Goal: Navigation & Orientation: Find specific page/section

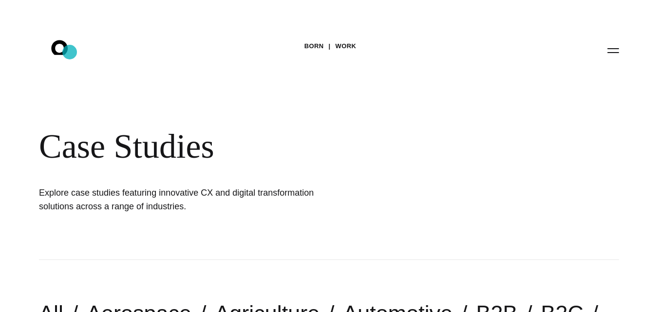
click at [70, 52] on icon ".st0{display:none;} .st1{display:inline;} .st2{font-family:'HelveticaNeue-Mediu…" at bounding box center [66, 50] width 62 height 25
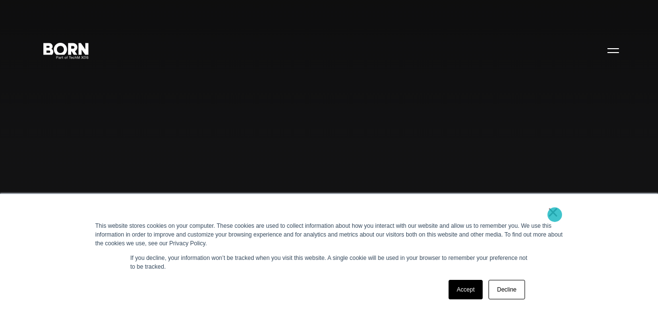
click at [555, 215] on link "×" at bounding box center [554, 212] width 12 height 9
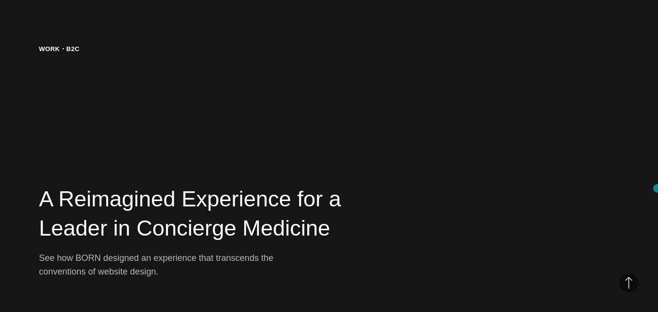
scroll to position [1552, 0]
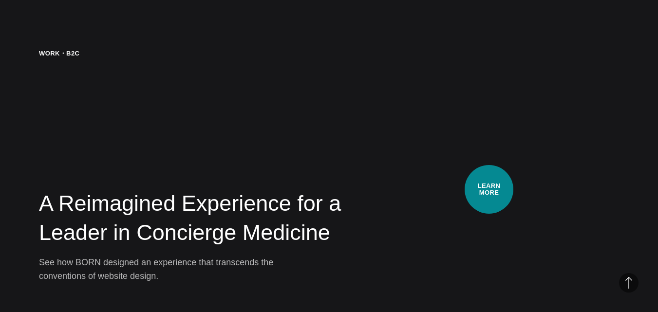
drag, startPoint x: 489, startPoint y: 190, endPoint x: 632, endPoint y: 81, distance: 179.1
click at [632, 81] on div "Work・B2C A Reimagined Experience for a Leader in Concierge Medicine See how BOR…" at bounding box center [329, 166] width 658 height 312
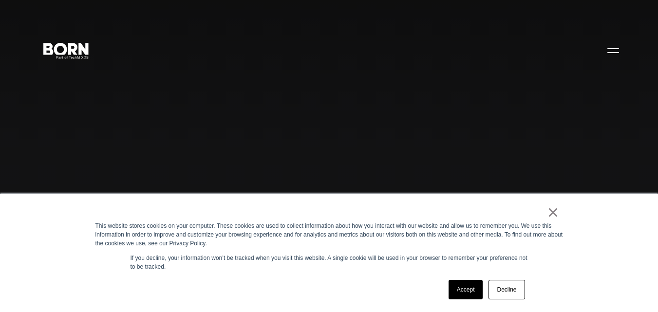
scroll to position [1552, 0]
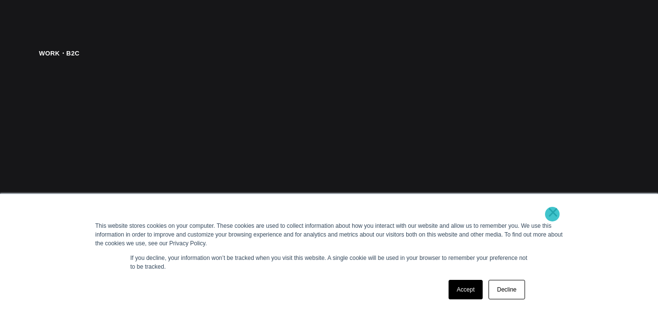
click at [553, 214] on link "×" at bounding box center [554, 212] width 12 height 9
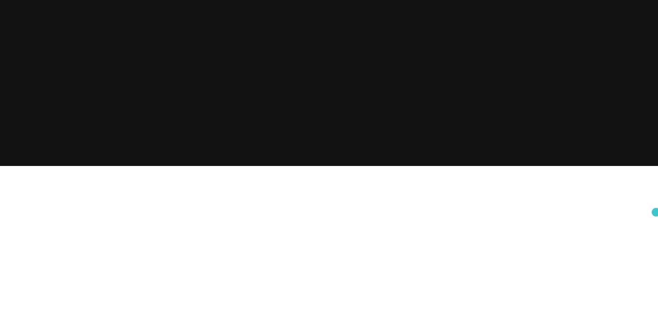
scroll to position [0, 0]
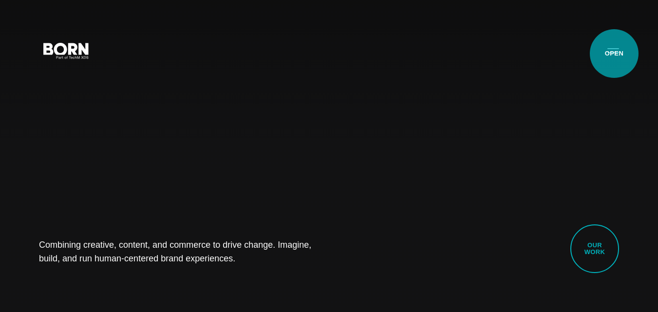
click at [615, 54] on button "Primary Menu" at bounding box center [613, 50] width 23 height 20
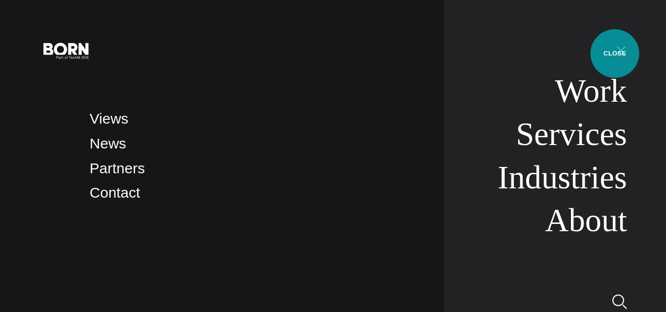
click at [615, 54] on button "Primary Menu" at bounding box center [620, 50] width 23 height 20
